Goal: Use online tool/utility: Utilize a website feature to perform a specific function

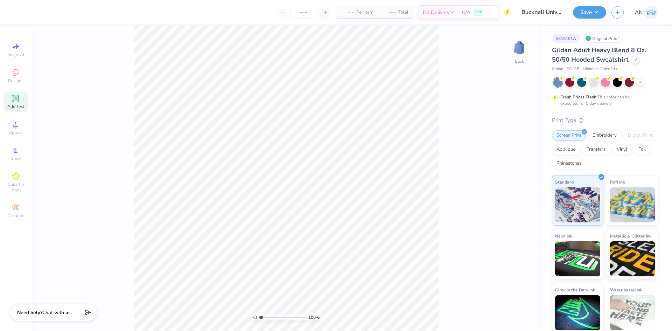
click at [17, 99] on icon at bounding box center [15, 98] width 7 height 7
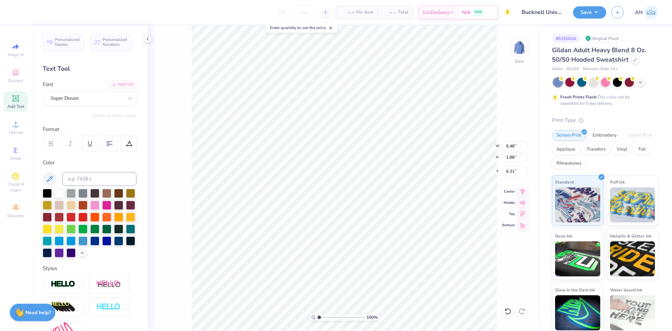
scroll to position [6, 1]
type textarea "CHEMICAL"
click at [102, 103] on div at bounding box center [87, 97] width 72 height 9
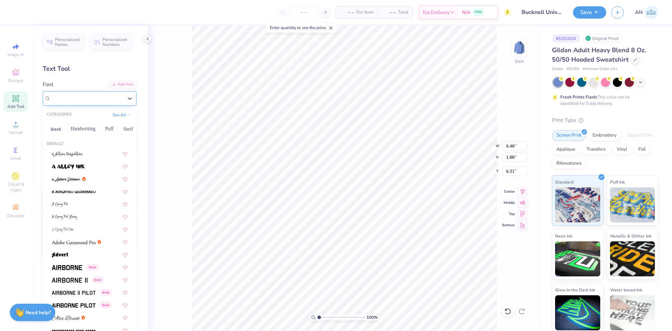
type input "c"
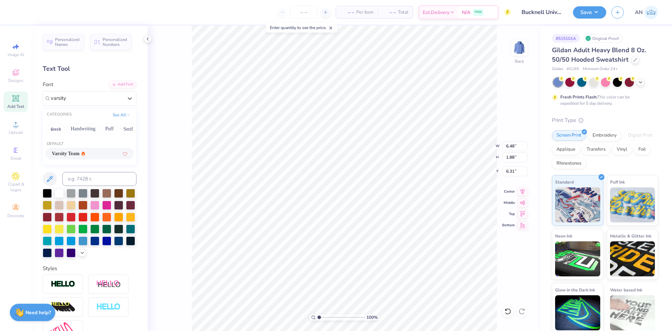
click at [98, 150] on div "Varsity Team" at bounding box center [90, 153] width 76 height 7
type input "varsity"
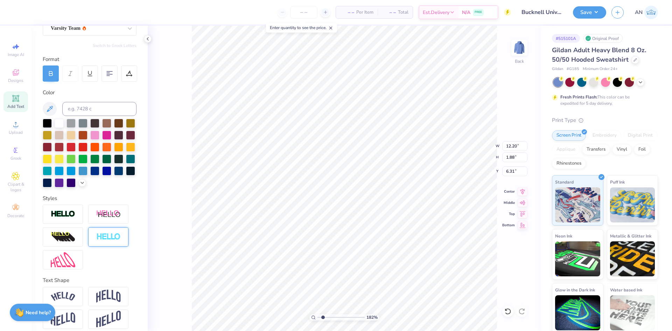
scroll to position [88, 0]
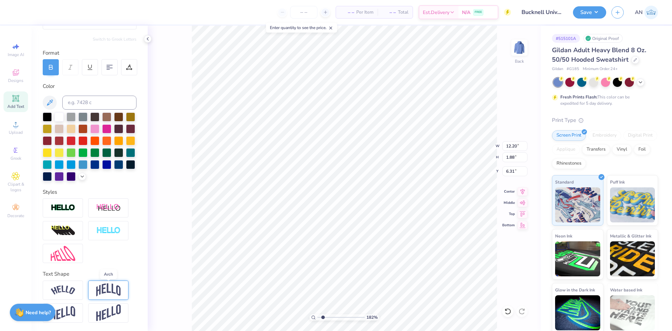
click at [110, 289] on img at bounding box center [108, 289] width 24 height 13
type input "1.82266588284093"
type input "4.40"
type input "5.05"
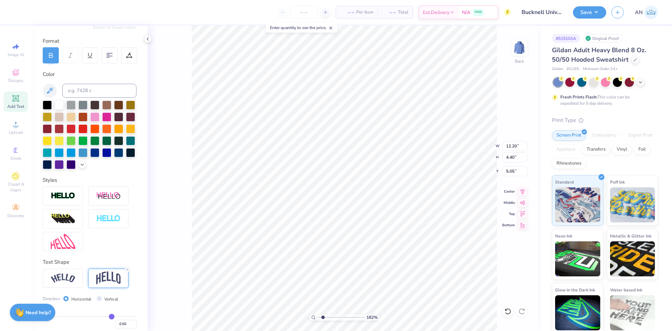
scroll to position [129, 0]
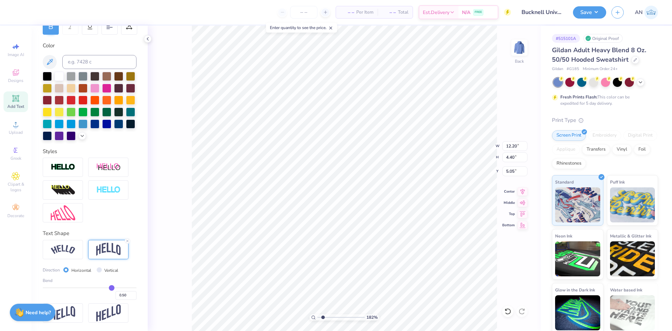
type input "0.52"
type input "0.5"
type input "0.50"
type input "0.49"
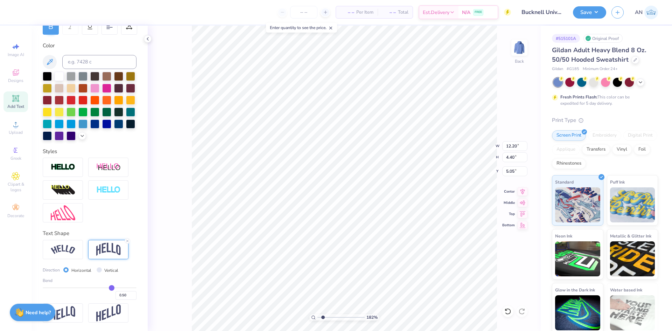
type input "0.49"
type input "0.47"
type input "0.45"
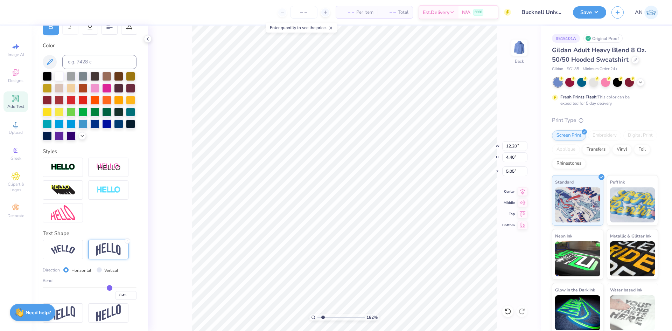
type input "0.43"
type input "0.42"
type input "0.4"
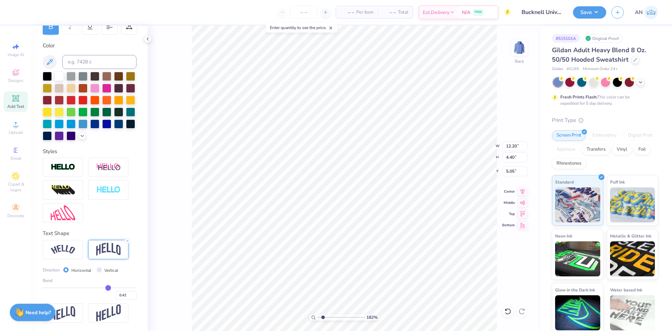
type input "0.40"
drag, startPoint x: 108, startPoint y: 288, endPoint x: 104, endPoint y: 287, distance: 5.1
type input "0.4"
click at [104, 287] on input "range" at bounding box center [90, 287] width 94 height 1
type input "1.82266588284093"
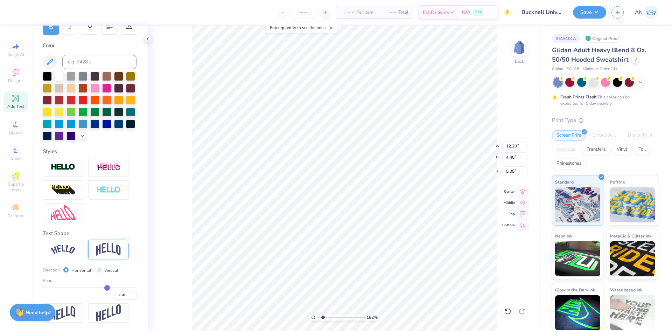
type input "3.86"
type input "5.32"
drag, startPoint x: 104, startPoint y: 284, endPoint x: 99, endPoint y: 285, distance: 5.1
click at [99, 285] on div "Bend 0.40" at bounding box center [90, 288] width 94 height 22
type input "0.38"
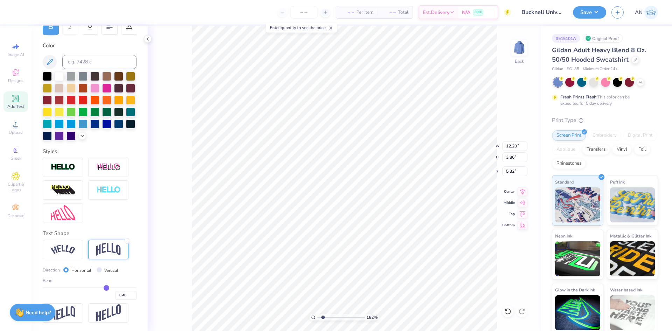
type input "0.38"
type input "0.37"
type input "0.35"
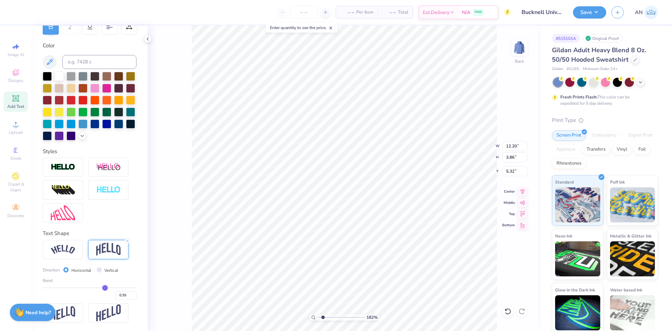
type input "0.33"
type input "0.32"
type input "0.3"
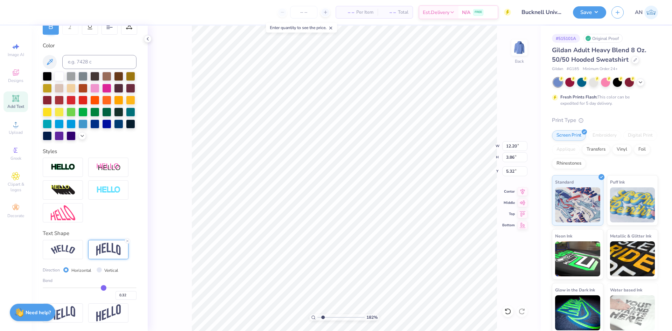
type input "0.30"
type input "0.32"
click at [100, 287] on input "range" at bounding box center [90, 287] width 94 height 1
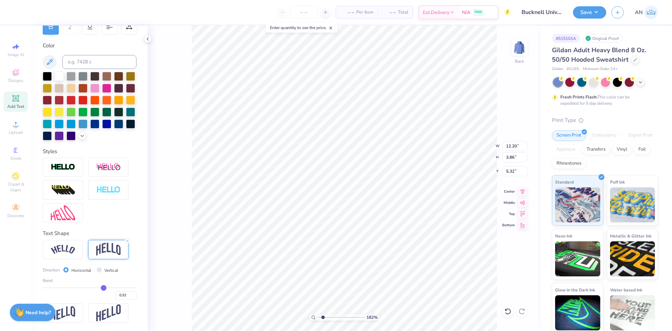
type input "1.82266588284093"
type input "3.44"
type input "5.53"
click at [186, 171] on div "182 % Back W 12.20 12.20 " H 3.44 3.44 " Y 5.53 5.53 " Center Middle Top Bottom" at bounding box center [344, 178] width 393 height 305
type input "1.10522621487156"
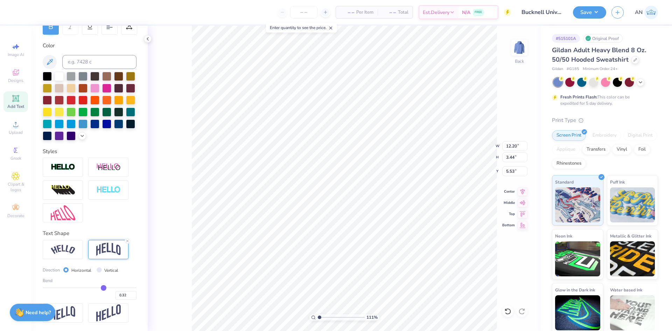
type input "3.00"
type input "1"
